Goal: Information Seeking & Learning: Check status

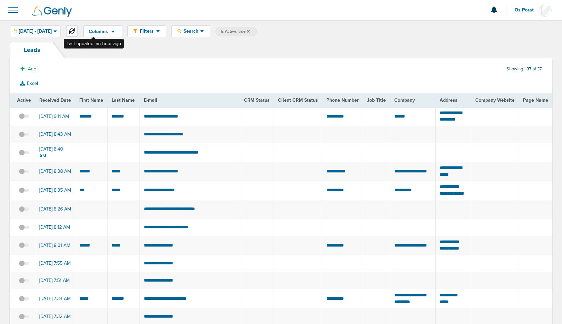
click at [78, 31] on button at bounding box center [71, 30] width 11 height 11
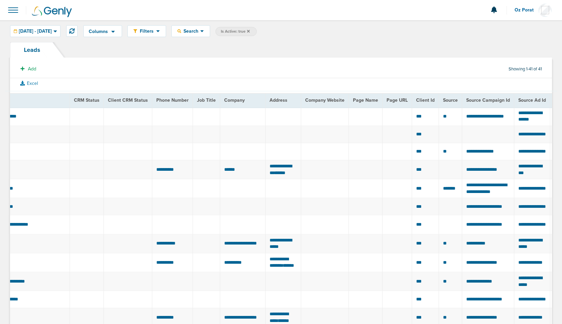
scroll to position [0, 25]
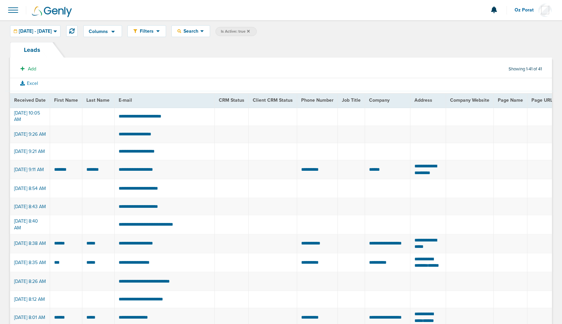
click at [14, 10] on span at bounding box center [13, 10] width 15 height 15
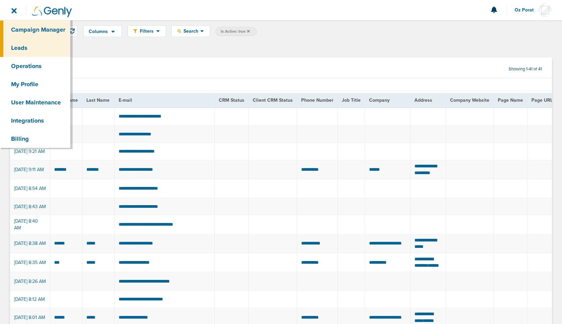
click at [19, 27] on link "Campaign Manager" at bounding box center [35, 30] width 70 height 18
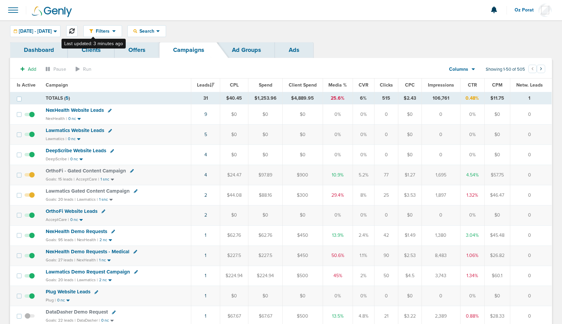
click at [75, 28] on icon at bounding box center [71, 30] width 5 height 5
click at [74, 108] on span "NexHealth Website Leads" at bounding box center [75, 110] width 58 height 6
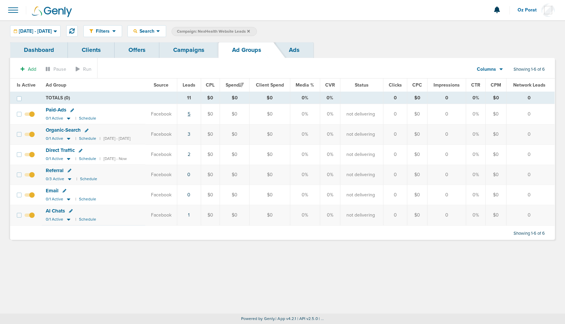
click at [190, 113] on link "5" at bounding box center [189, 114] width 3 height 6
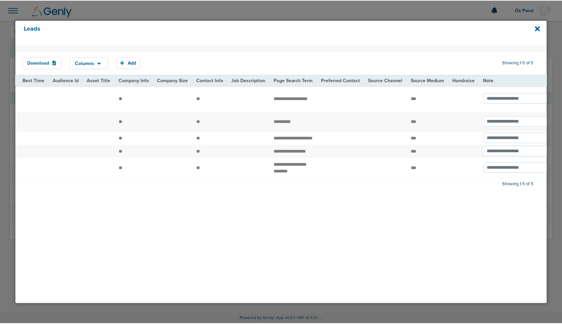
scroll to position [0, 839]
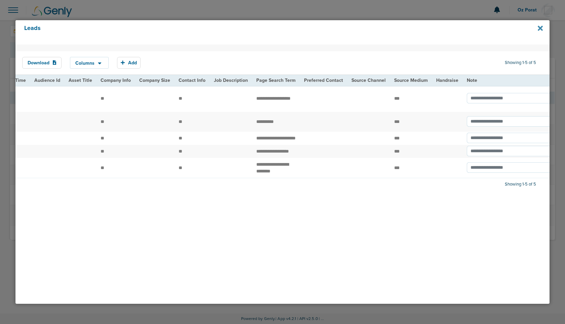
click at [540, 29] on icon at bounding box center [540, 28] width 5 height 7
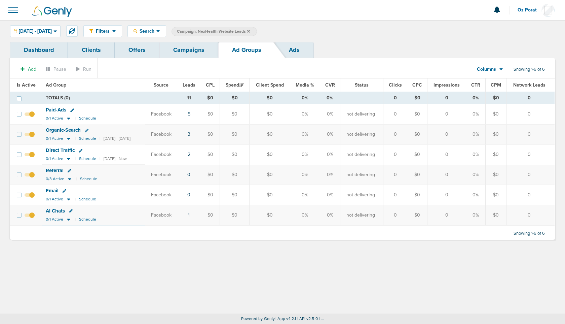
click at [178, 52] on link "Campaigns" at bounding box center [188, 50] width 59 height 16
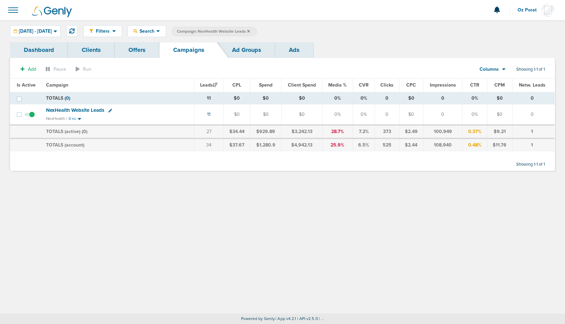
click at [250, 31] on icon at bounding box center [248, 31] width 3 height 3
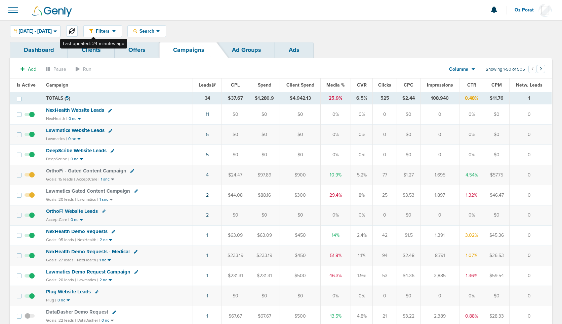
click at [75, 30] on icon at bounding box center [71, 30] width 5 height 5
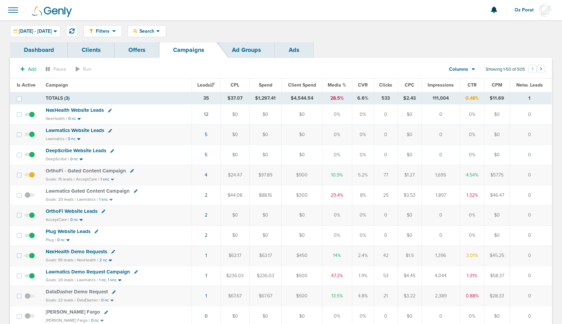
click at [45, 19] on link at bounding box center [59, 10] width 67 height 20
click at [44, 29] on span "09.05.2025 - 09.05.2025" at bounding box center [35, 31] width 33 height 5
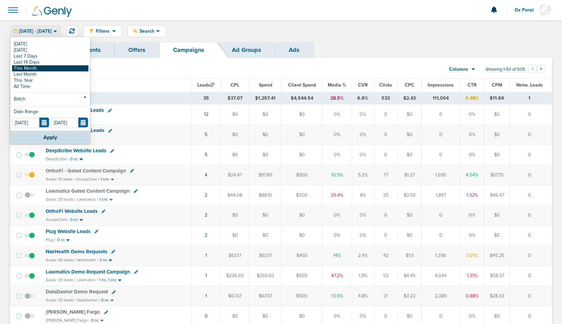
click at [35, 69] on link "This Month" at bounding box center [50, 68] width 76 height 6
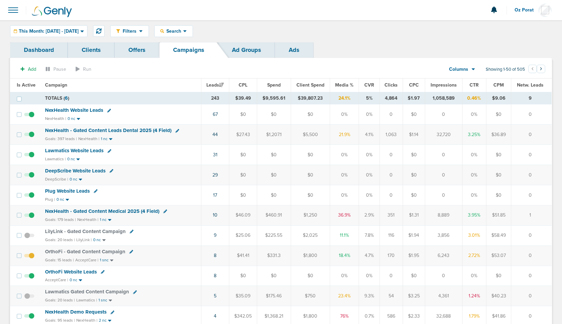
click at [89, 50] on link "Clients" at bounding box center [91, 50] width 47 height 16
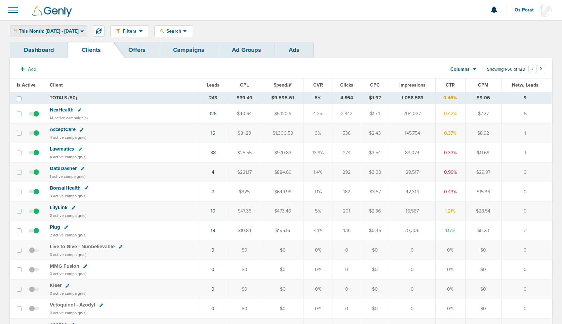
click at [79, 34] on span "This Month: 09.01.2025 - 09.30.2025" at bounding box center [49, 31] width 60 height 5
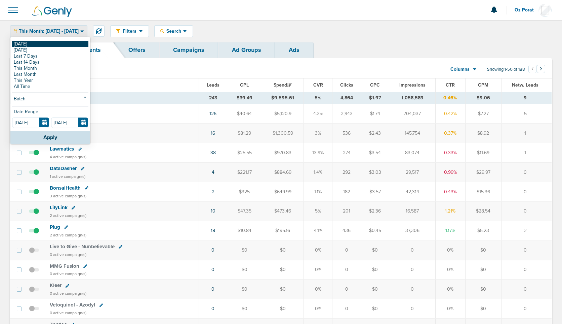
click at [50, 42] on link "[DATE]" at bounding box center [50, 44] width 76 height 6
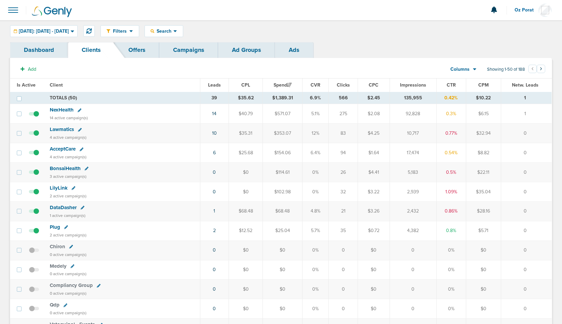
click at [183, 46] on link "Campaigns" at bounding box center [188, 50] width 59 height 16
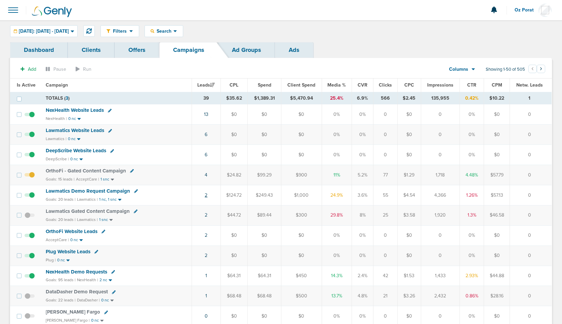
click at [207, 195] on link "2" at bounding box center [206, 195] width 3 height 6
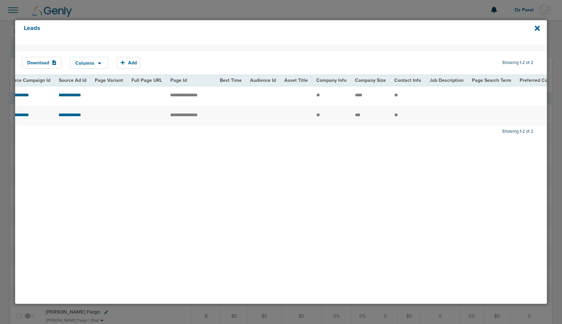
scroll to position [0, 617]
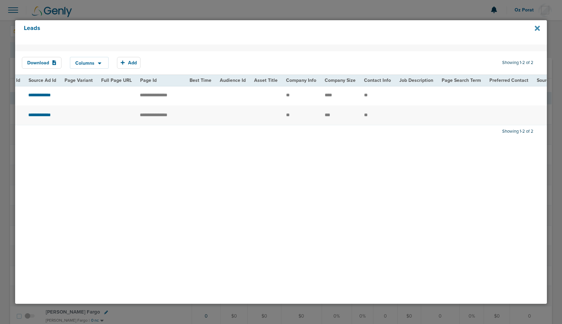
click at [539, 27] on icon at bounding box center [537, 28] width 5 height 5
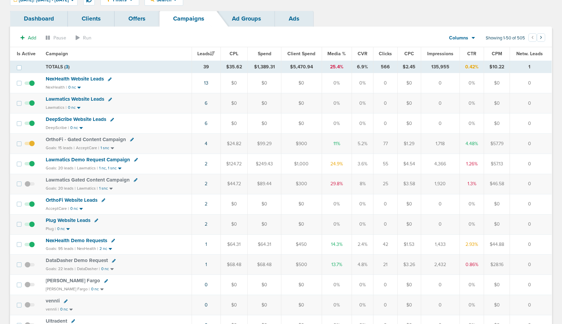
scroll to position [0, 0]
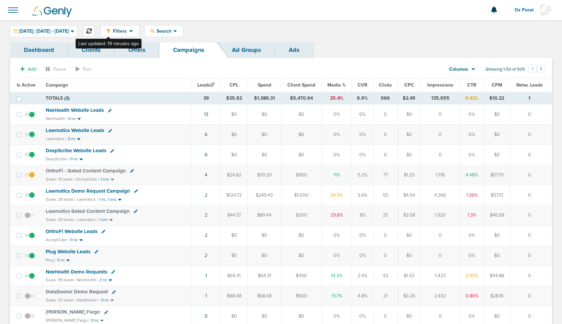
click at [92, 31] on icon at bounding box center [88, 30] width 5 height 5
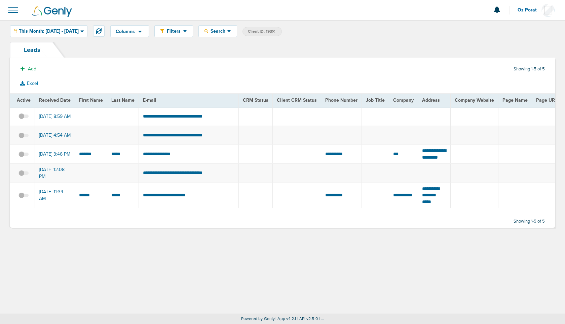
click at [12, 11] on span at bounding box center [13, 10] width 15 height 15
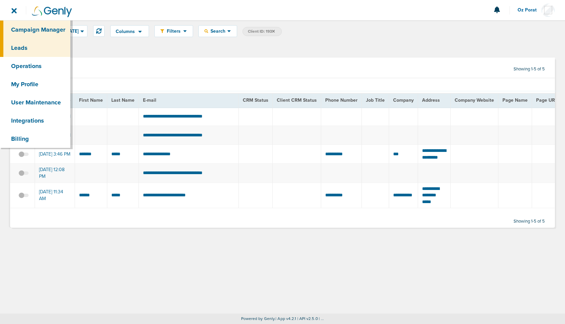
click at [22, 29] on link "Campaign Manager" at bounding box center [35, 30] width 70 height 18
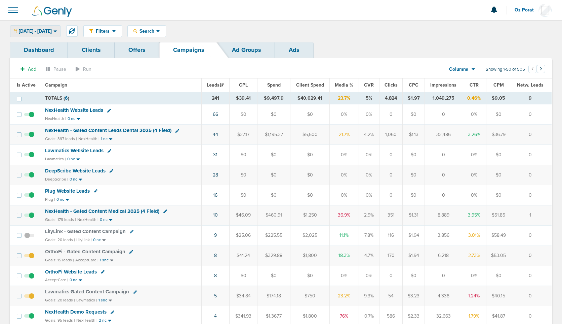
click at [48, 31] on span "09.01.2025 - 09.30.2025" at bounding box center [35, 31] width 33 height 5
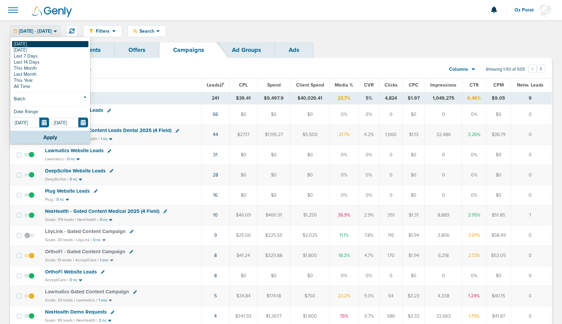
click at [33, 42] on link "[DATE]" at bounding box center [50, 44] width 76 height 6
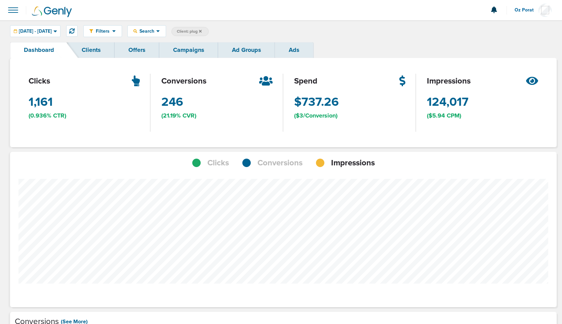
scroll to position [524, 542]
